Goal: Task Accomplishment & Management: Complete application form

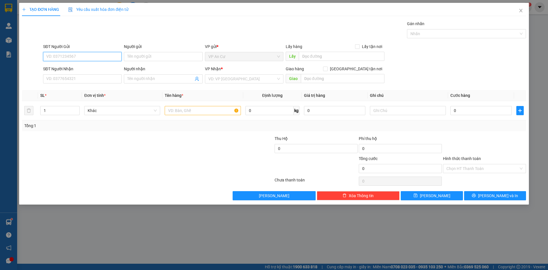
click at [68, 52] on input "SĐT Người Gửi" at bounding box center [82, 56] width 78 height 9
click at [74, 67] on div "0912352565 - ÂU" at bounding box center [82, 68] width 72 height 6
type input "0912352565"
type input "ÂU"
type input "0908774862"
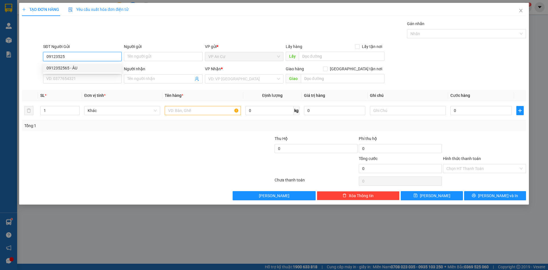
type input "NGUYÊN"
type input "20.000"
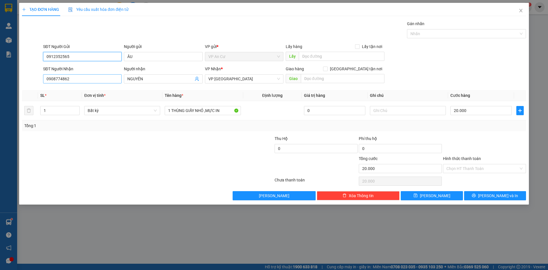
type input "0912352565"
drag, startPoint x: 77, startPoint y: 78, endPoint x: 25, endPoint y: 82, distance: 52.3
click at [25, 82] on div "SĐT Người Nhận 0908774862 Người nhận NGUYÊN VP Nhận * VP [GEOGRAPHIC_DATA] Giao…" at bounding box center [273, 76] width 505 height 20
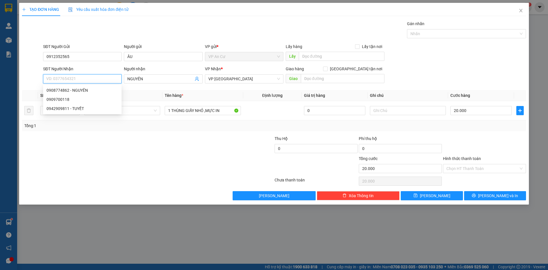
click at [54, 78] on input "SĐT Người Nhận" at bounding box center [82, 78] width 78 height 9
type input "0907035014"
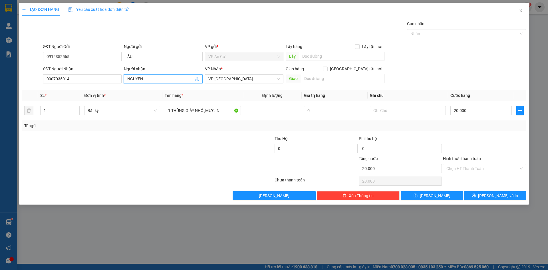
click at [148, 76] on input "NGUYÊN" at bounding box center [160, 79] width 66 height 6
type input "N"
click at [133, 80] on input "Người nhận" at bounding box center [160, 79] width 66 height 6
type input "l"
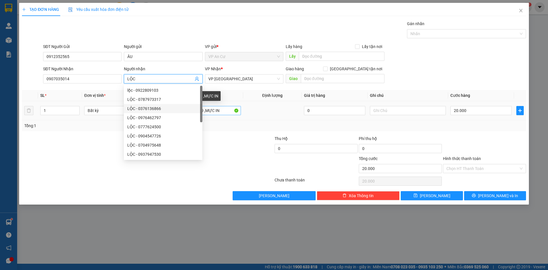
type input "LỘC"
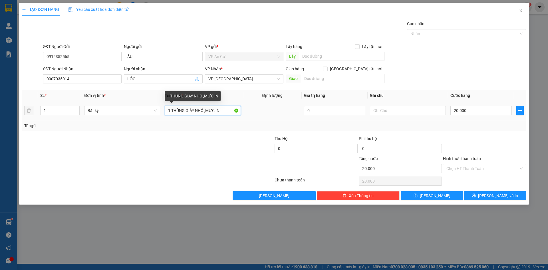
drag, startPoint x: 230, startPoint y: 111, endPoint x: 167, endPoint y: 112, distance: 62.8
click at [167, 112] on input "1 THÙNG GIẤY NHỎ ,MỰC IN" at bounding box center [203, 110] width 76 height 9
type input "1 KIỆN KTRANG LINH KIỆN"
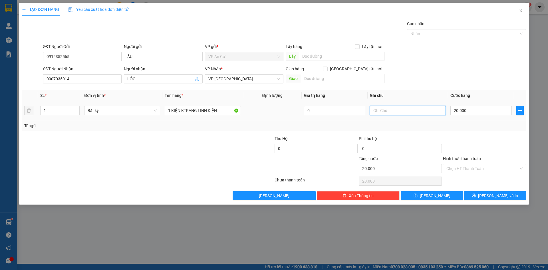
click at [381, 111] on input "text" at bounding box center [408, 110] width 76 height 9
type input "HK CÓ KTRA HÀNG . HK ĐẢM BẢO"
click at [467, 169] on input "Hình thức thanh toán" at bounding box center [482, 168] width 72 height 9
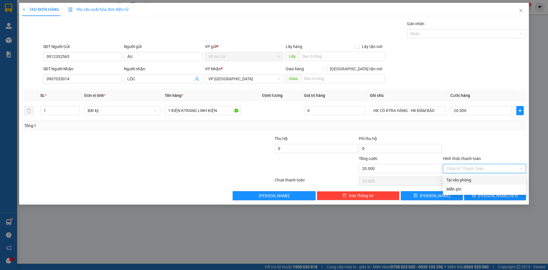
click at [462, 181] on div "Tại văn phòng" at bounding box center [484, 180] width 76 height 6
type input "0"
click at [475, 196] on icon "printer" at bounding box center [473, 195] width 4 height 4
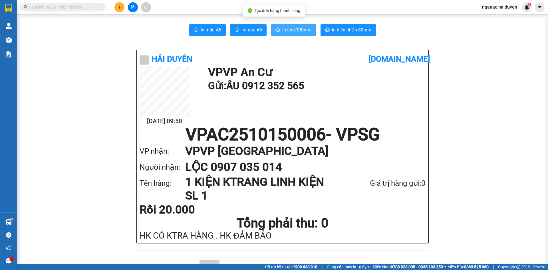
click at [295, 29] on span "In tem 100mm" at bounding box center [296, 29] width 29 height 7
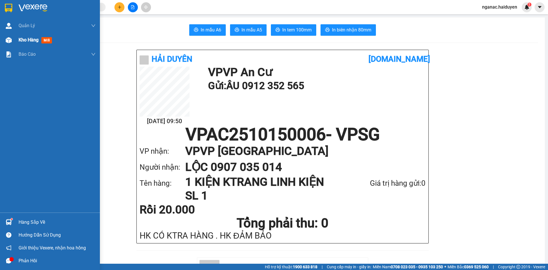
click at [26, 41] on span "Kho hàng" at bounding box center [29, 39] width 20 height 5
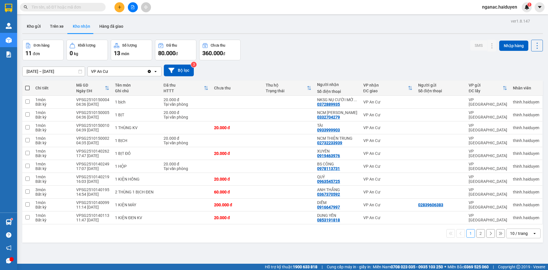
click at [219, 249] on div "ver 1.8.147 Kho gửi Trên xe Kho nhận Hàng đã giao Đơn hàng 11 đơn Khối lượng 0 …" at bounding box center [282, 152] width 525 height 270
click at [56, 28] on button "Trên xe" at bounding box center [56, 26] width 23 height 14
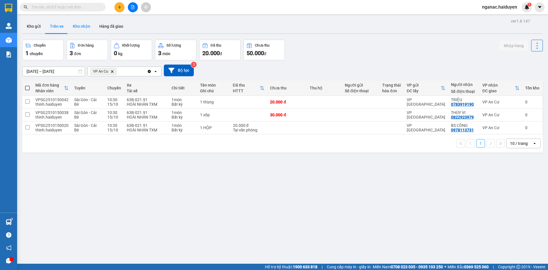
click at [91, 27] on button "Kho nhận" at bounding box center [81, 26] width 27 height 14
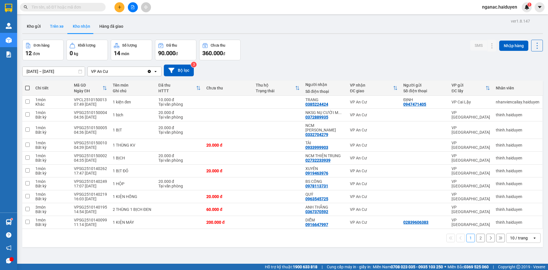
click at [60, 29] on button "Trên xe" at bounding box center [56, 26] width 23 height 14
